Goal: Use online tool/utility: Utilize a website feature to perform a specific function

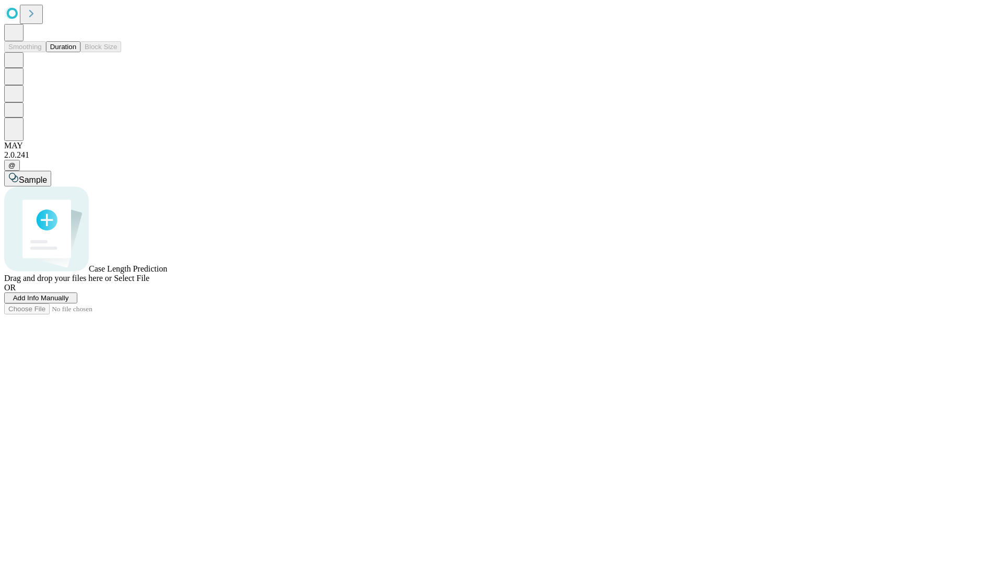
click at [76, 52] on button "Duration" at bounding box center [63, 46] width 34 height 11
click at [69, 302] on span "Add Info Manually" at bounding box center [41, 298] width 56 height 8
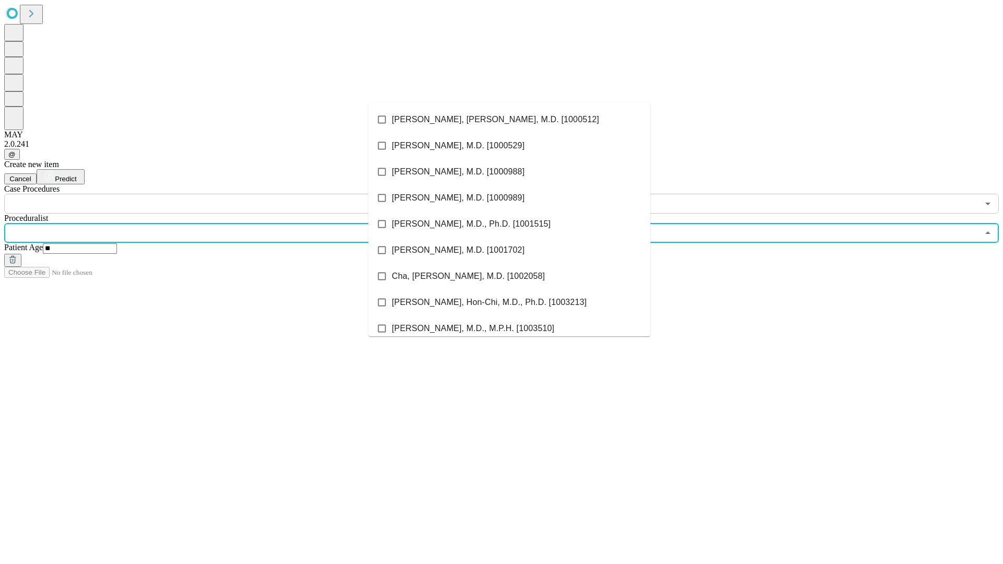
click at [509, 120] on li "[PERSON_NAME], [PERSON_NAME], M.D. [1000512]" at bounding box center [509, 120] width 282 height 26
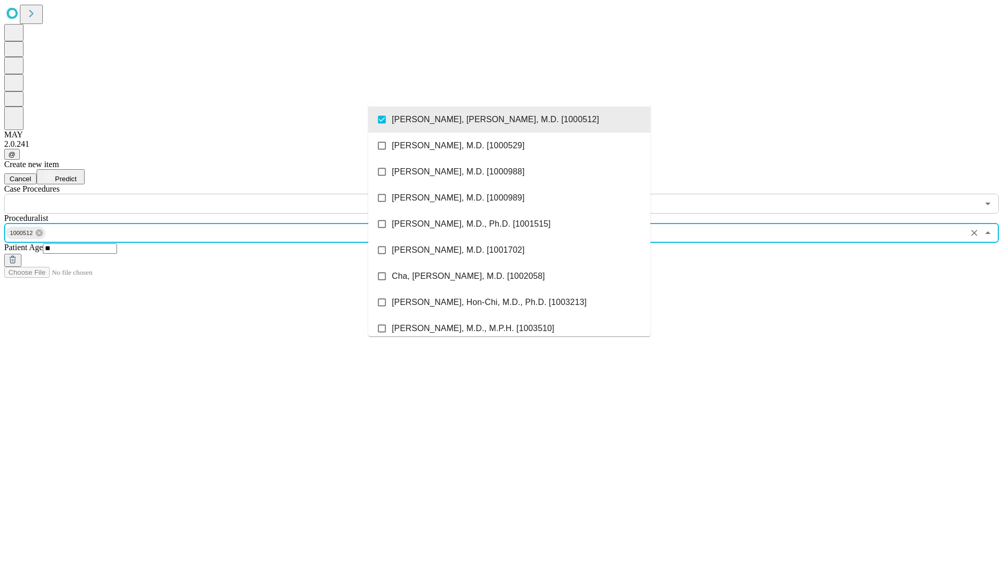
click at [219, 194] on input "text" at bounding box center [491, 204] width 974 height 20
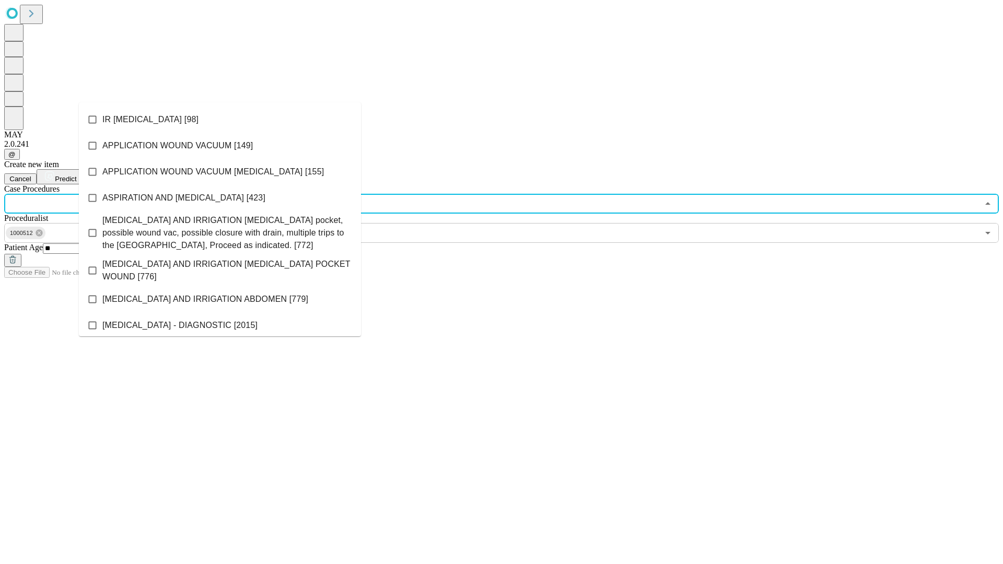
click at [220, 120] on li "IR [MEDICAL_DATA] [98]" at bounding box center [220, 120] width 282 height 26
click at [76, 175] on span "Predict" at bounding box center [65, 179] width 21 height 8
